Goal: Check status: Check status

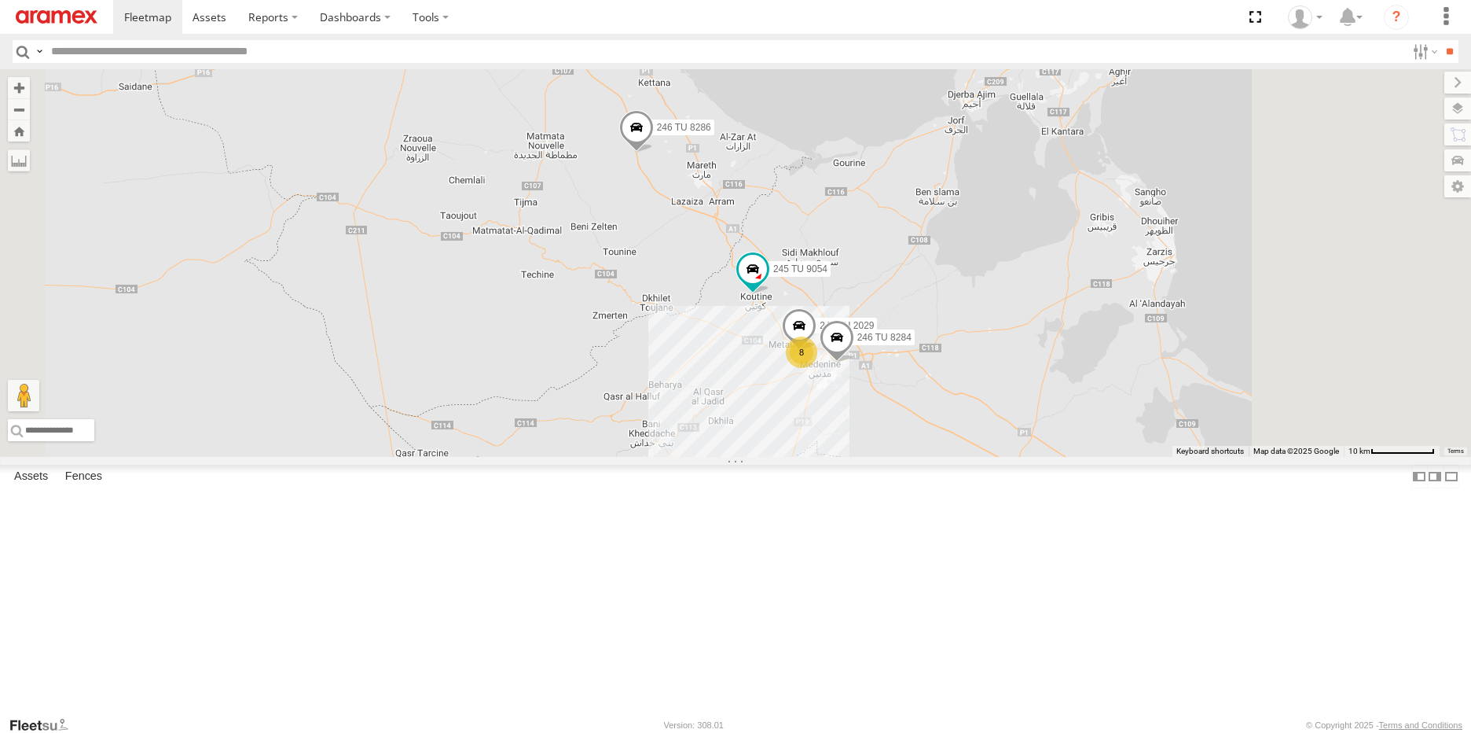
drag, startPoint x: 1136, startPoint y: 457, endPoint x: 1089, endPoint y: 345, distance: 121.2
click at [1089, 345] on div "246 TU 8286 241 TU 2029 8 246 TU 8284 245 TU 9054" at bounding box center [735, 262] width 1471 height 387
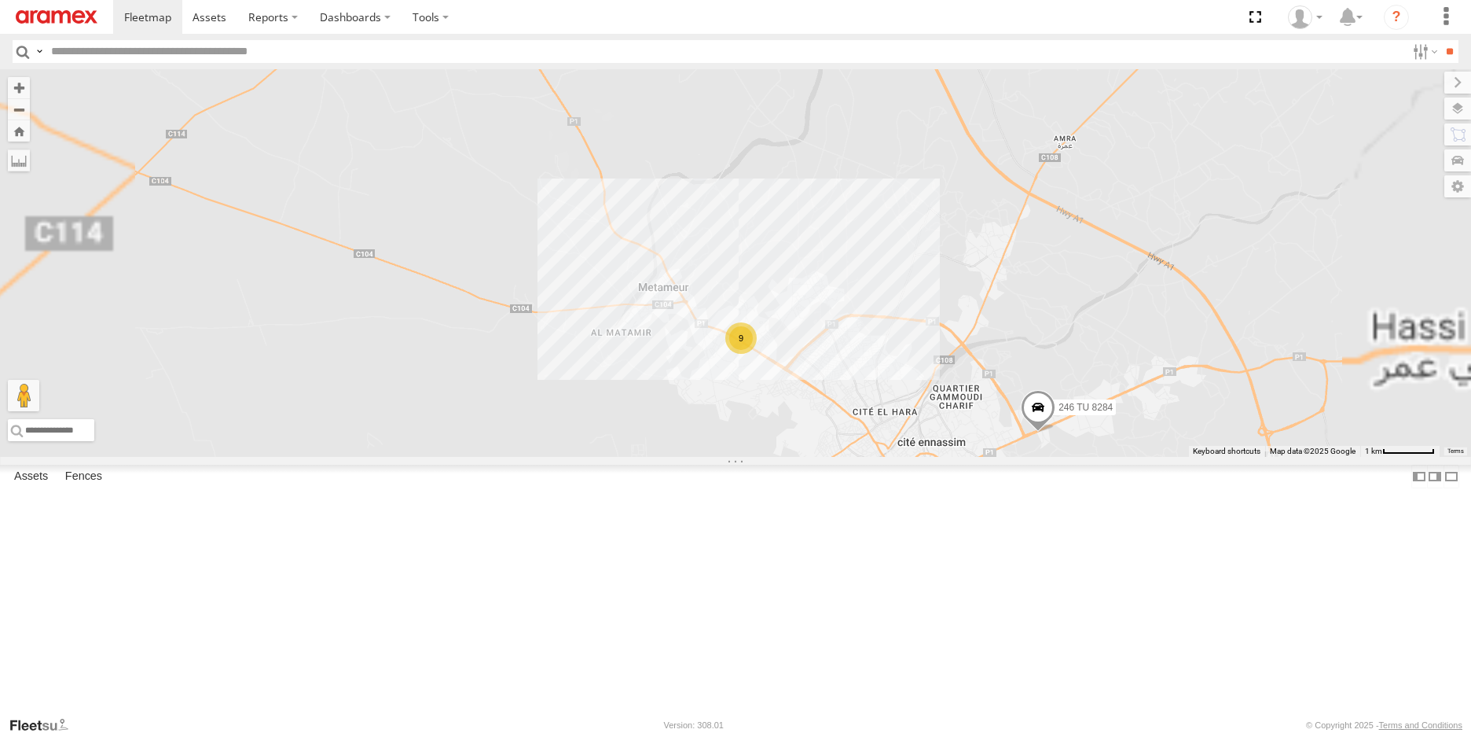
drag, startPoint x: 924, startPoint y: 596, endPoint x: 921, endPoint y: 509, distance: 86.5
click at [921, 457] on div "246 TU 8286 246 TU 8284 245 TU 9054 9" at bounding box center [735, 262] width 1471 height 387
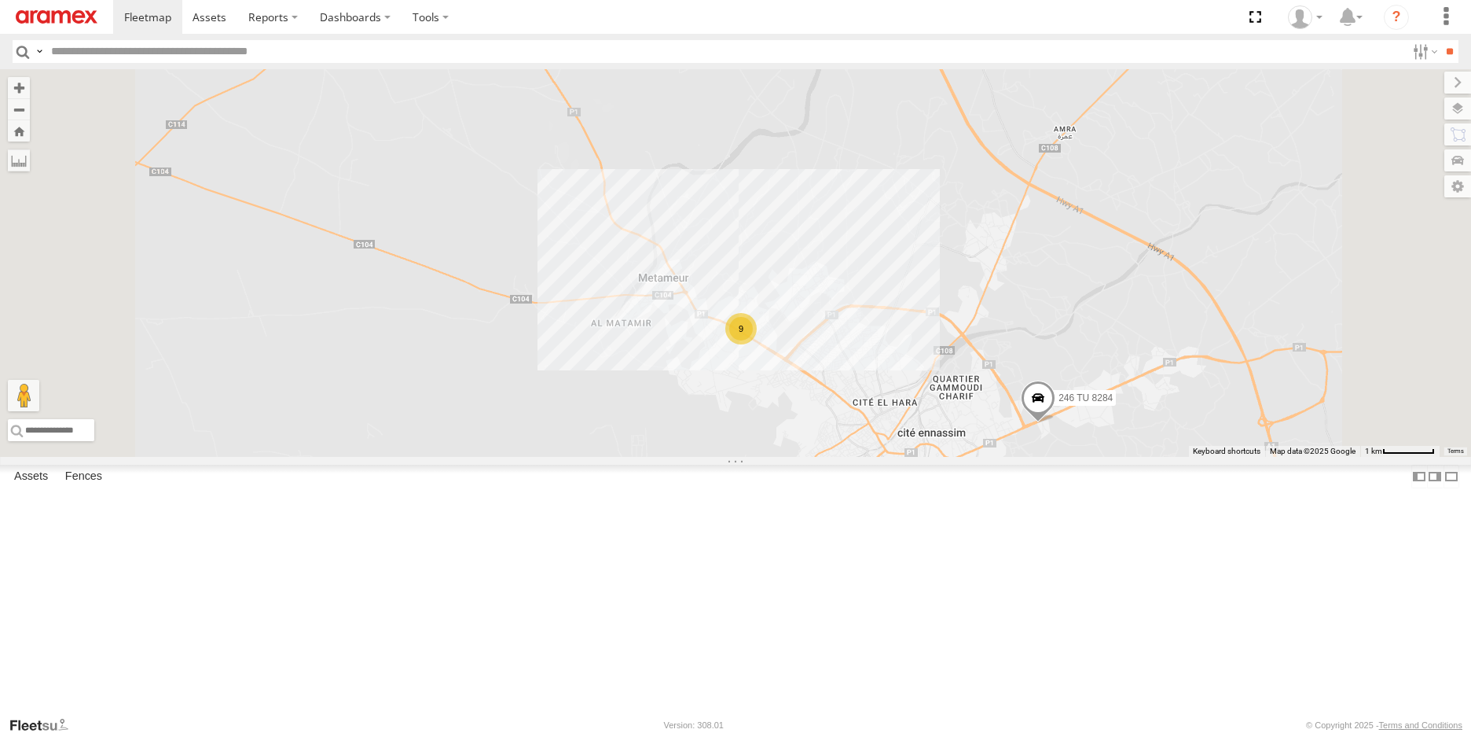
click at [0, 0] on div "241 TU 2029" at bounding box center [0, 0] width 0 height 0
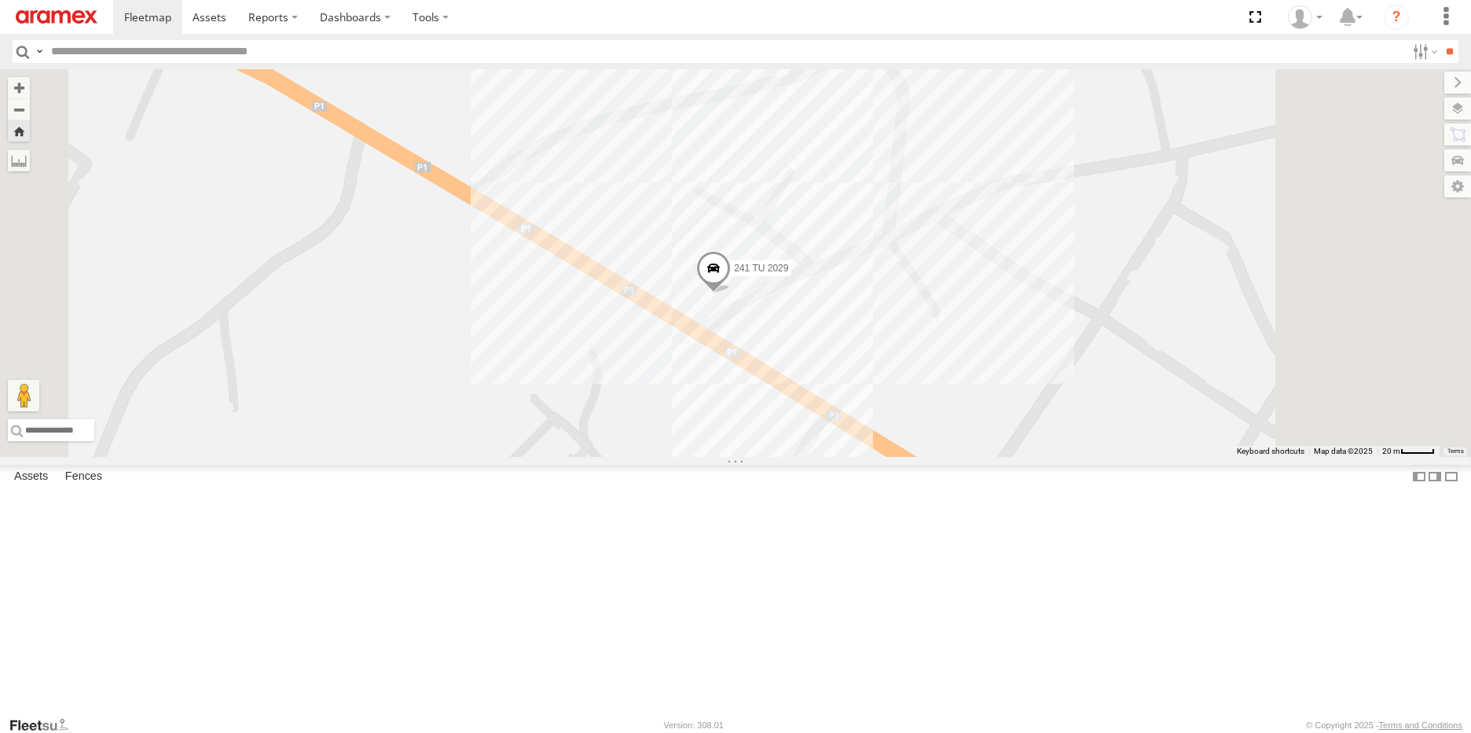
click at [0, 0] on div "241 TU 2029" at bounding box center [0, 0] width 0 height 0
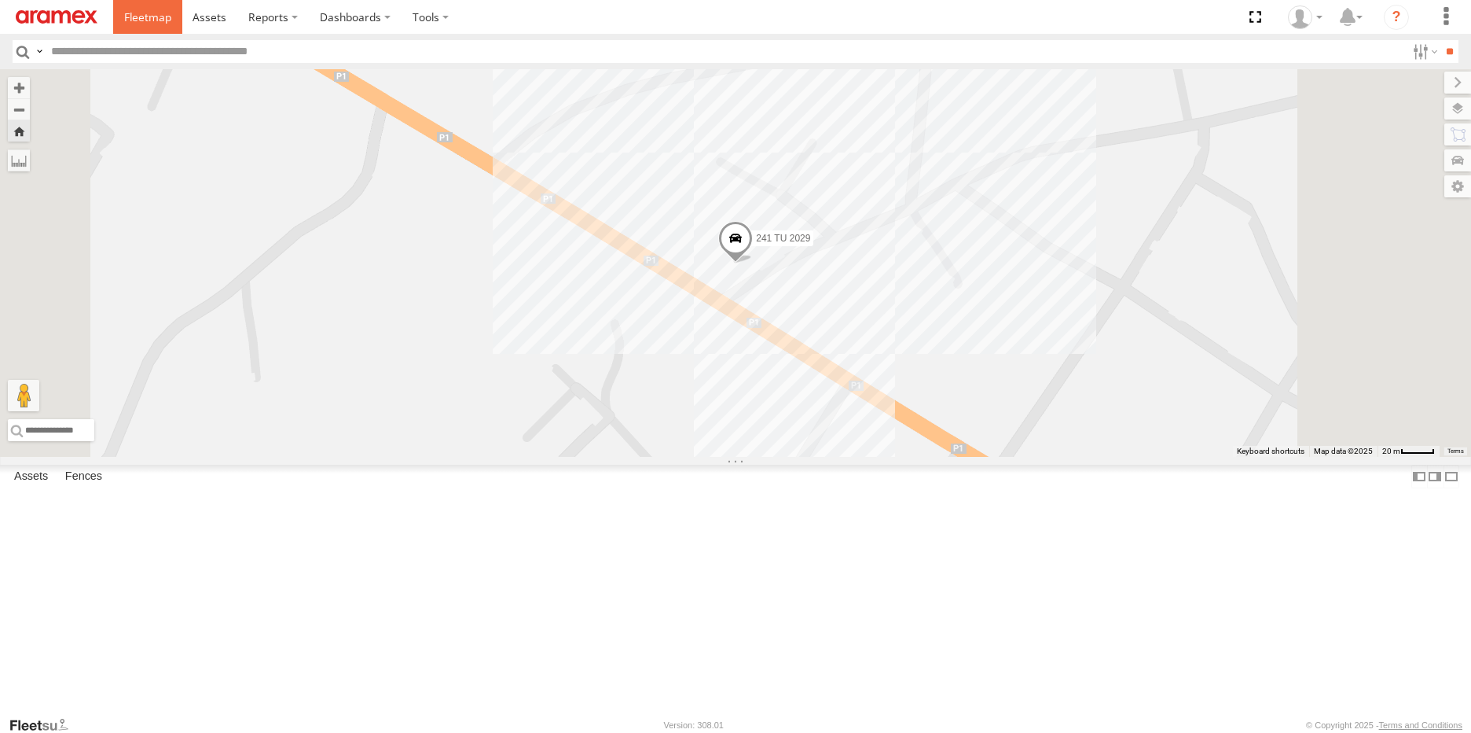
click at [139, 20] on span at bounding box center [147, 16] width 47 height 15
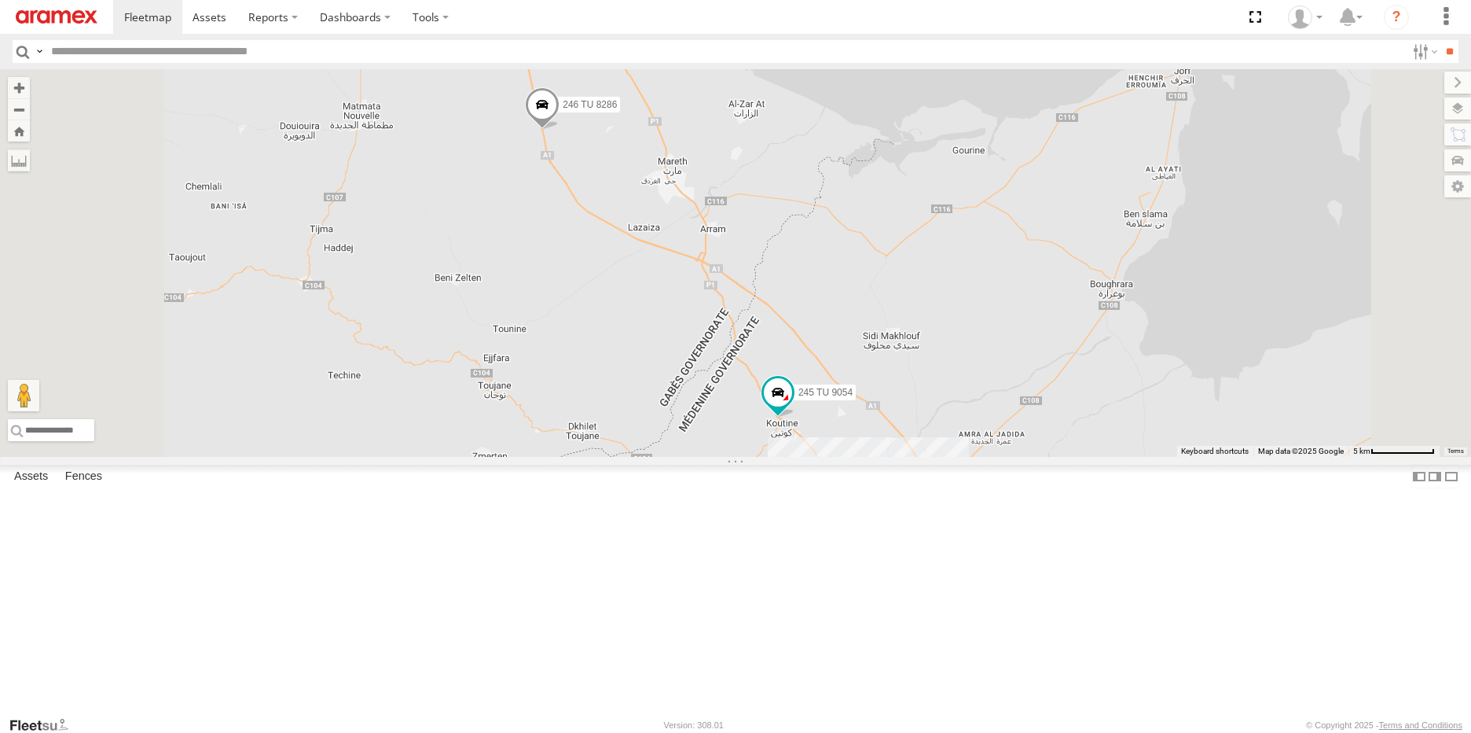
drag, startPoint x: 780, startPoint y: 194, endPoint x: 788, endPoint y: 273, distance: 78.9
click at [788, 273] on div "246 TU 8286 8 246 TU 8284 245 TU 9058 245 TU 9054" at bounding box center [735, 262] width 1471 height 387
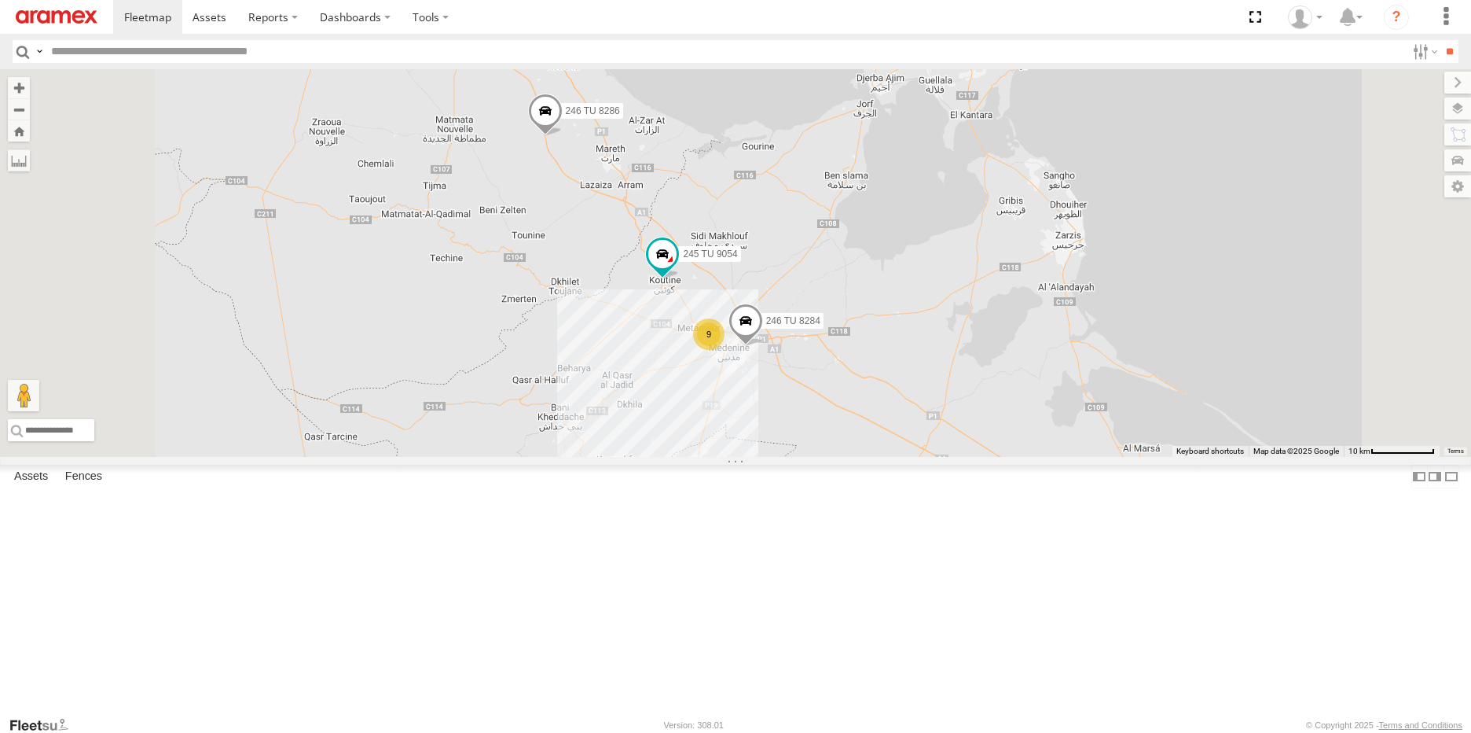
click at [563, 135] on span at bounding box center [545, 114] width 35 height 42
click at [652, 123] on div at bounding box center [546, 112] width 214 height 24
click at [567, 117] on label at bounding box center [551, 111] width 31 height 11
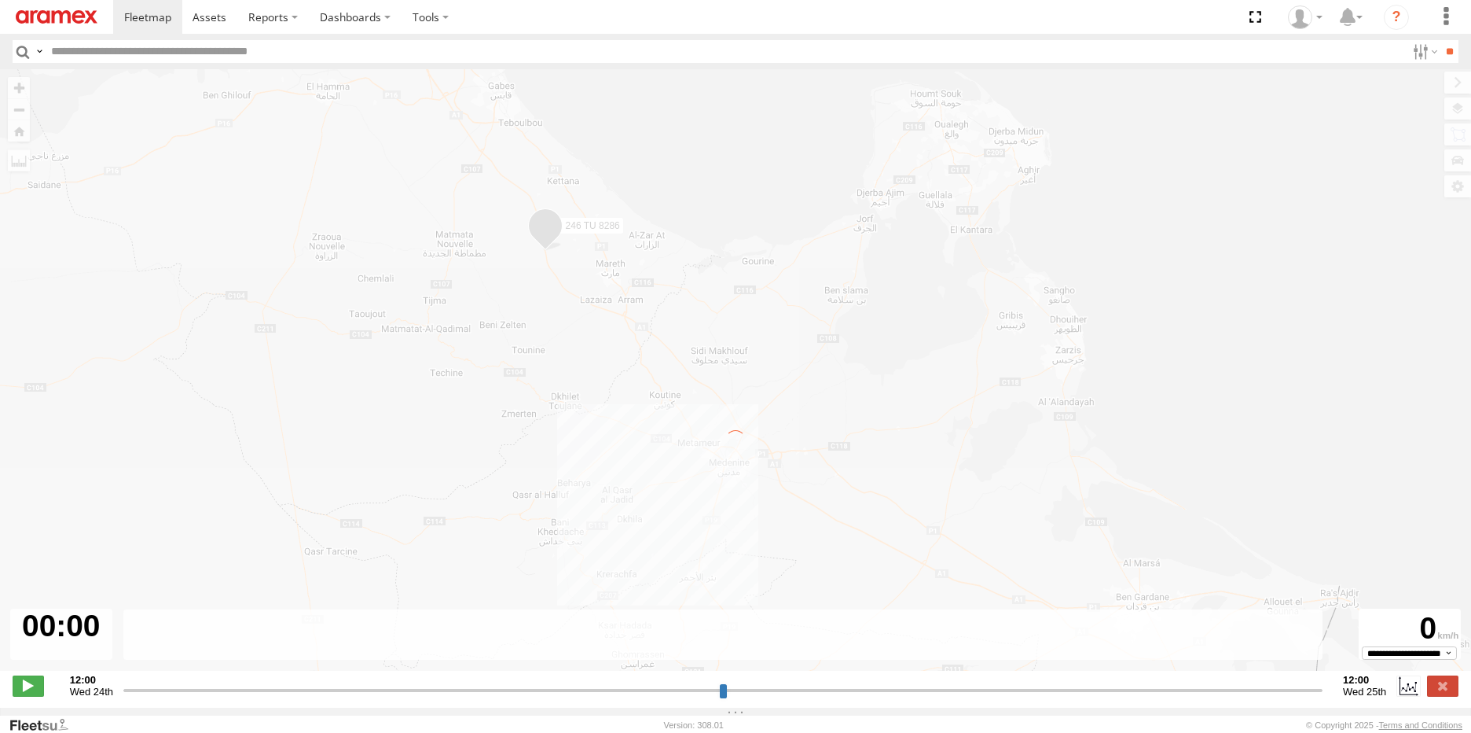
type input "**********"
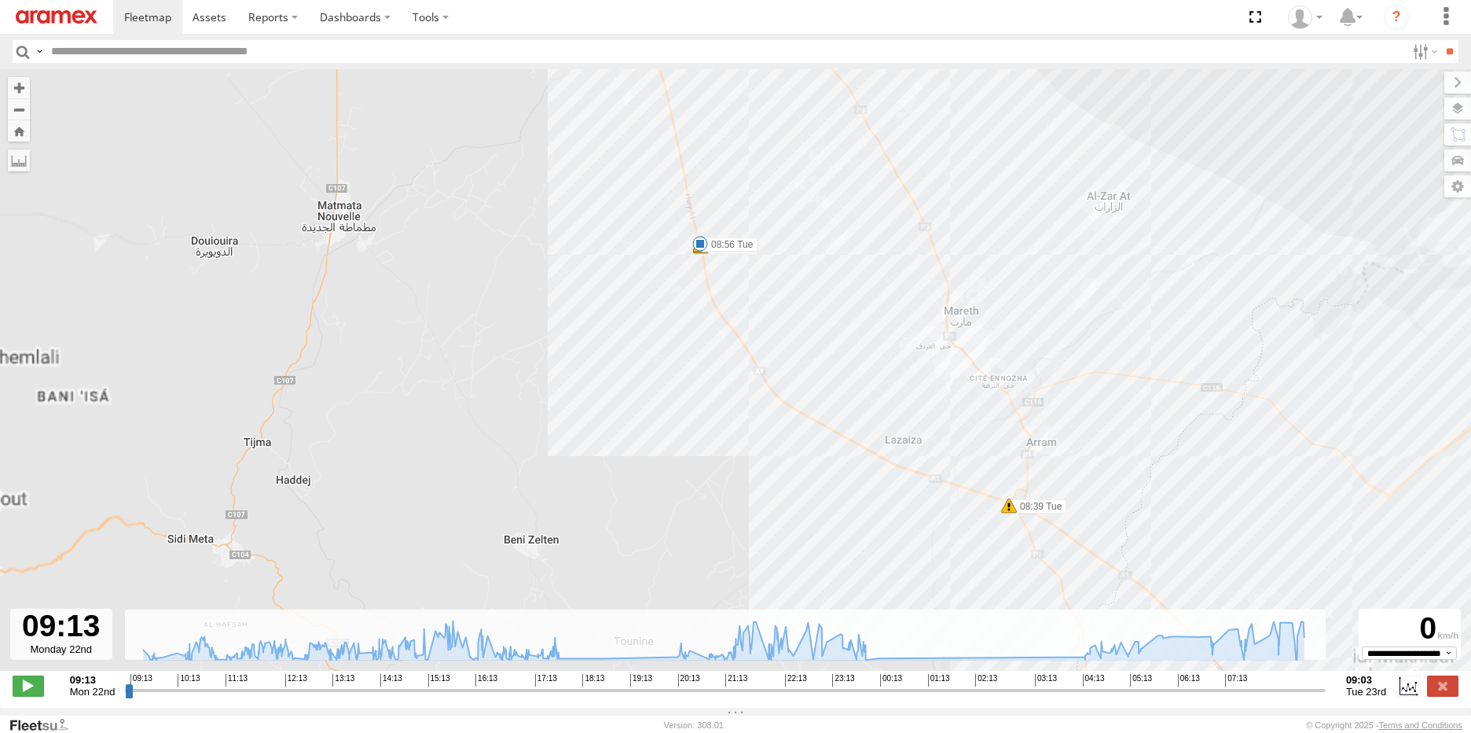
click at [701, 245] on span at bounding box center [700, 244] width 16 height 16
click at [664, 397] on div "246 TU 8286 10:56 Mon 14:39 Mon 23:05 Mon 23:11 Mon 00:04 Tue 00:18 Tue 07:55 T…" at bounding box center [735, 378] width 1471 height 618
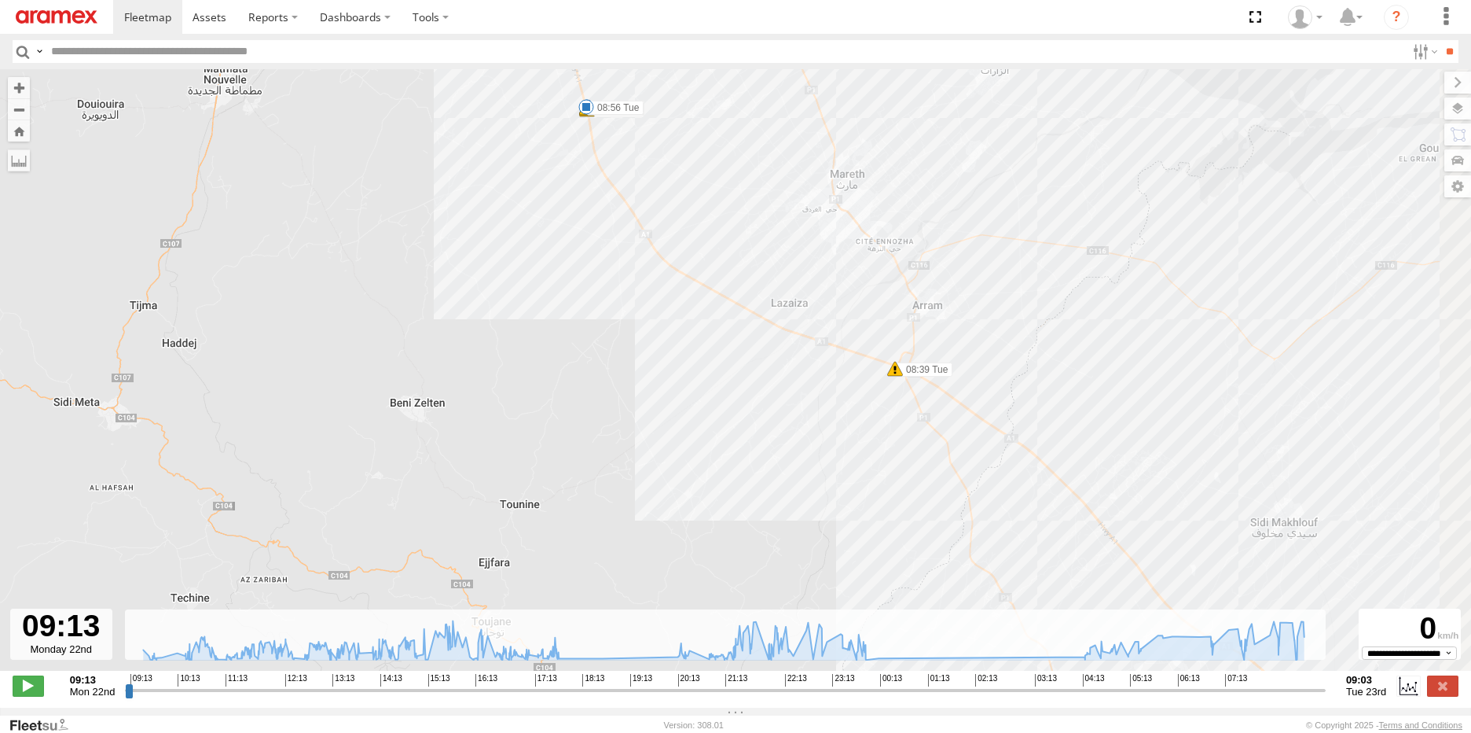
drag, startPoint x: 822, startPoint y: 370, endPoint x: 674, endPoint y: 188, distance: 235.2
click at [674, 188] on div "246 TU 8286 10:56 Mon 14:39 Mon 23:05 Mon 23:11 Mon 00:04 Tue 00:18 Tue 07:55 T…" at bounding box center [735, 378] width 1471 height 618
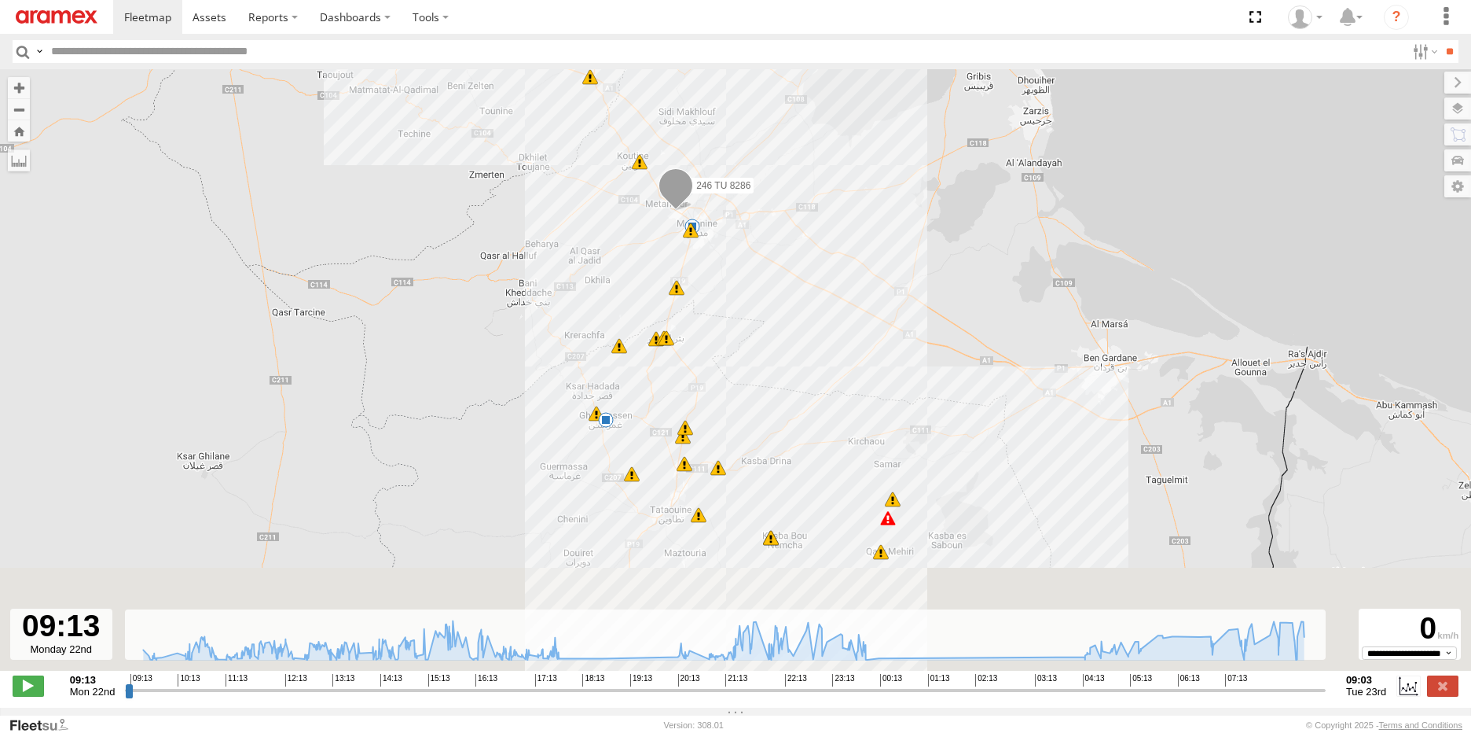
drag, startPoint x: 683, startPoint y: 375, endPoint x: 548, endPoint y: 185, distance: 233.3
click at [548, 185] on div "246 TU 8286 10:56 Mon 14:39 Mon 23:05 Mon 23:11 Mon 00:04 Tue 00:18 Tue 07:55 T…" at bounding box center [735, 378] width 1471 height 618
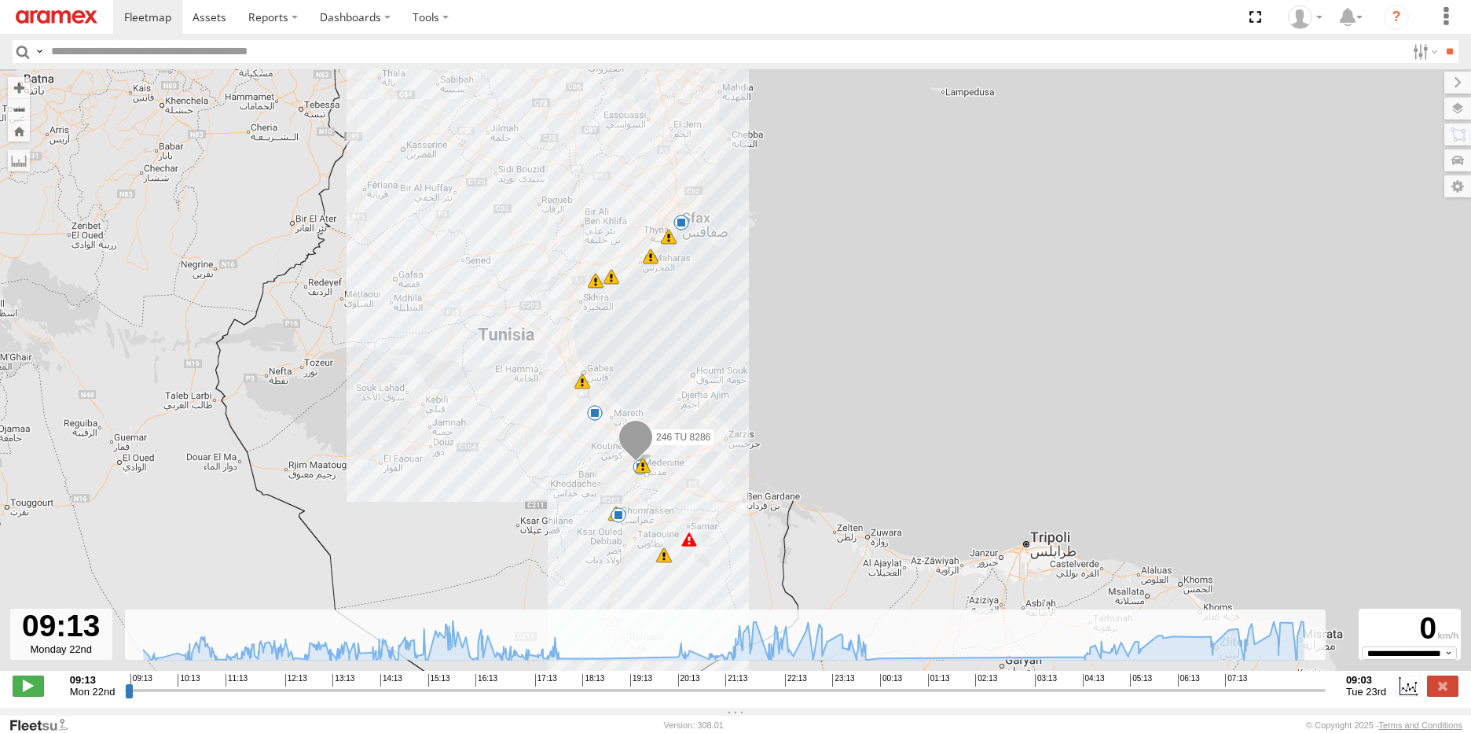
drag, startPoint x: 464, startPoint y: 161, endPoint x: 524, endPoint y: 448, distance: 293.0
click at [524, 448] on div "246 TU 8286 10:56 Mon 14:39 Mon 23:05 Mon 23:11 Mon 00:04 Tue 00:18 Tue 07:55 T…" at bounding box center [735, 378] width 1471 height 618
click at [686, 235] on span at bounding box center [685, 228] width 16 height 16
